Goal: Use online tool/utility: Utilize a website feature to perform a specific function

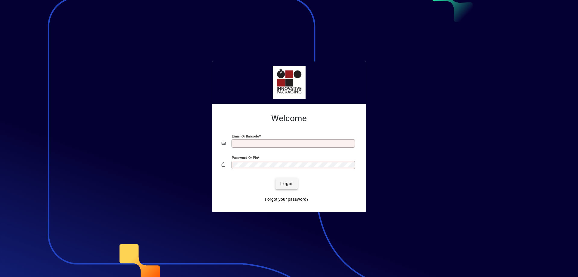
type input "**********"
click at [287, 187] on span "submit" at bounding box center [287, 183] width 22 height 14
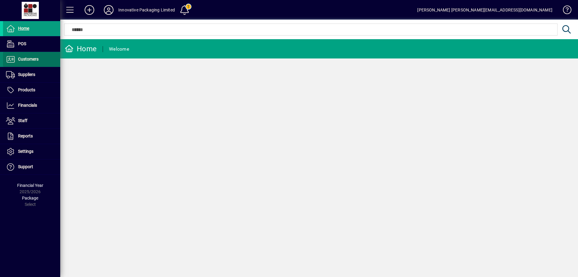
click at [28, 59] on span "Customers" at bounding box center [28, 59] width 20 height 5
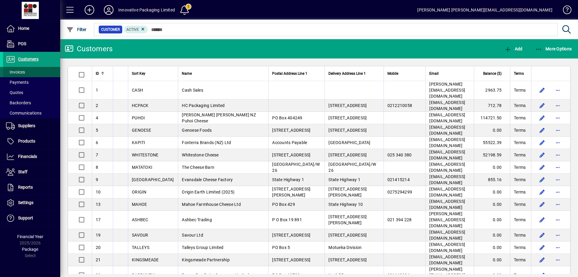
click at [18, 71] on span "Invoices" at bounding box center [15, 72] width 19 height 5
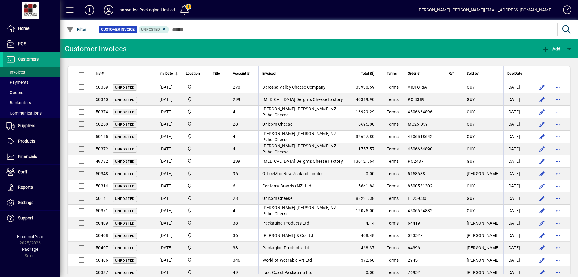
click at [166, 73] on span "Inv Date" at bounding box center [166, 73] width 13 height 7
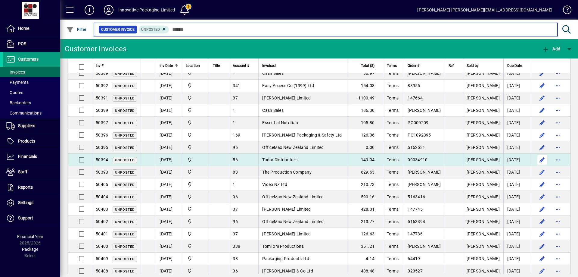
scroll to position [174, 0]
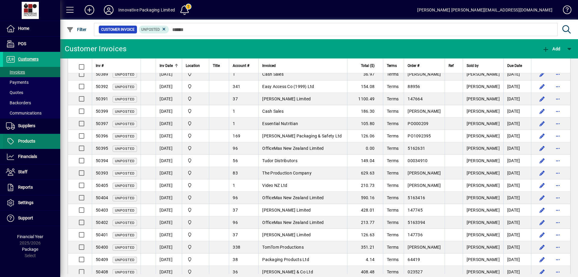
click at [27, 141] on span "Products" at bounding box center [26, 141] width 17 height 5
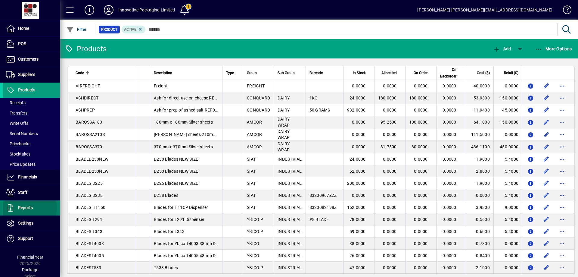
click at [23, 207] on span "Reports" at bounding box center [25, 207] width 15 height 5
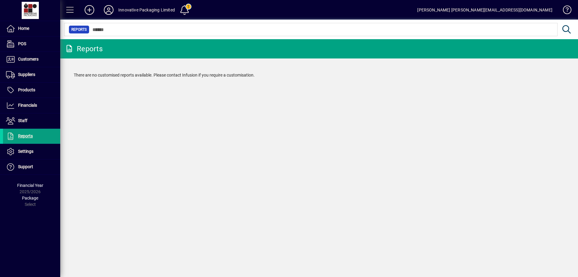
click at [70, 10] on span at bounding box center [70, 10] width 14 height 14
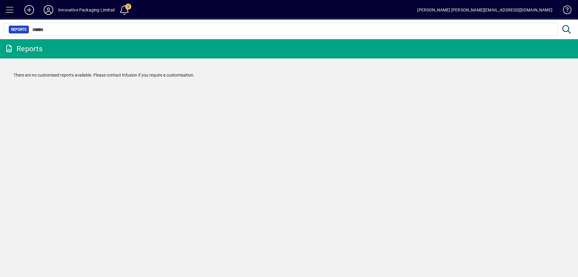
click at [5, 11] on span at bounding box center [10, 10] width 14 height 14
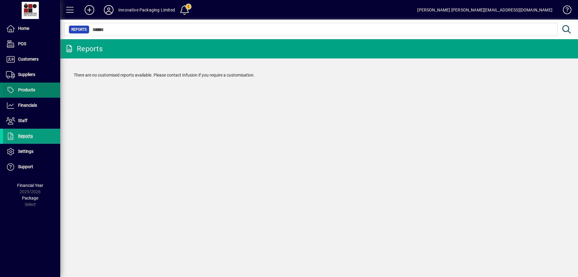
click at [26, 89] on span "Products" at bounding box center [26, 89] width 17 height 5
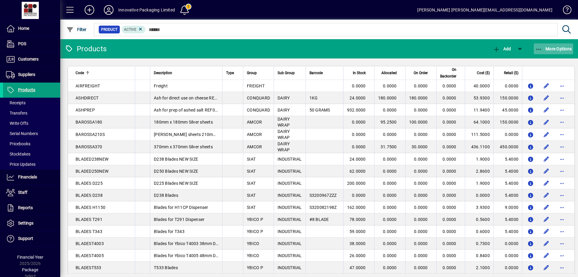
click at [549, 48] on span "More Options" at bounding box center [554, 48] width 37 height 5
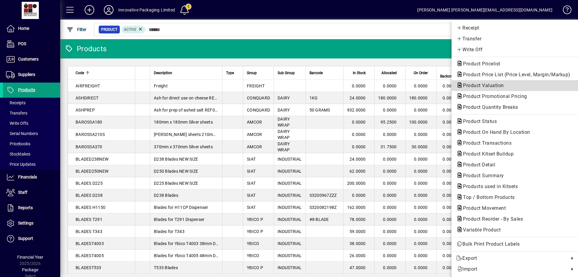
click at [481, 85] on span "Product Valuation" at bounding box center [482, 86] width 51 height 6
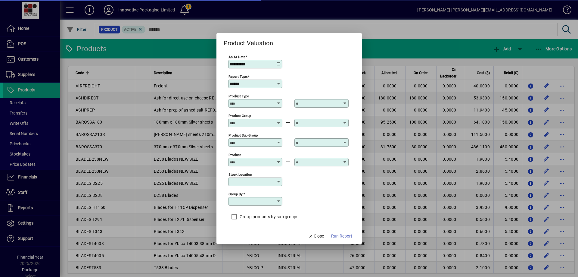
type input "**********"
click at [339, 236] on span "Run Report" at bounding box center [341, 236] width 21 height 6
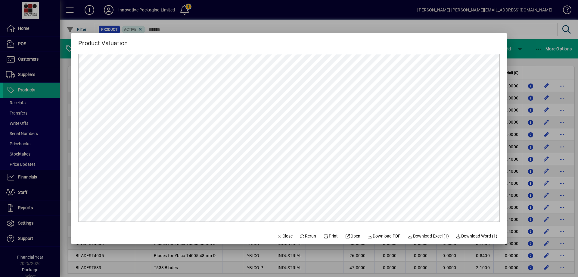
click at [520, 29] on div at bounding box center [289, 138] width 578 height 277
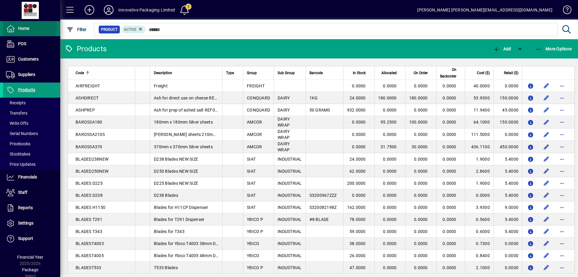
click at [25, 28] on span "Home" at bounding box center [23, 28] width 11 height 5
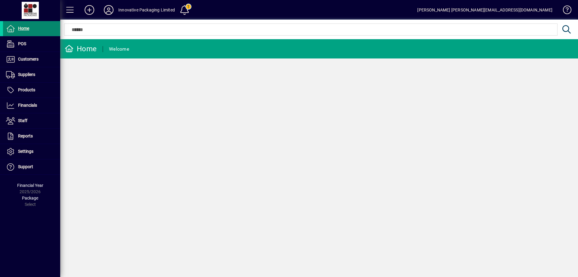
click at [21, 26] on span "Home" at bounding box center [23, 28] width 11 height 5
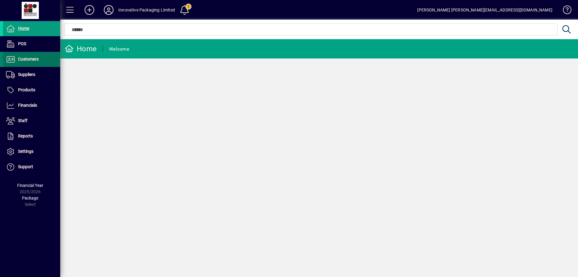
click at [25, 59] on span "Customers" at bounding box center [28, 59] width 20 height 5
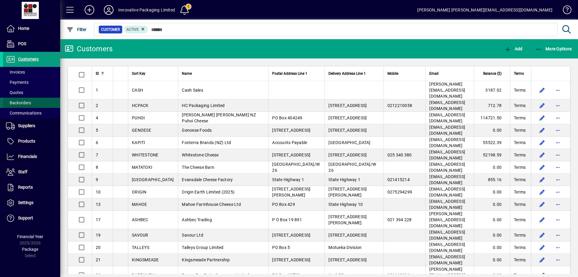
click at [23, 103] on span "Backorders" at bounding box center [18, 102] width 25 height 5
